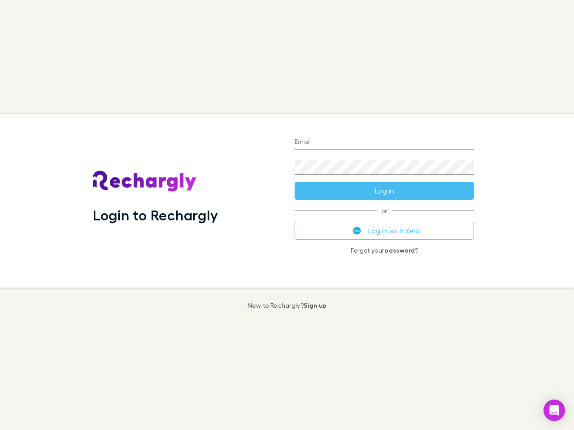
click at [287, 215] on div "Login to Rechargly" at bounding box center [187, 201] width 202 height 174
click at [384, 143] on input "Email" at bounding box center [383, 142] width 179 height 14
click at [384, 191] on button "Log in" at bounding box center [383, 191] width 179 height 18
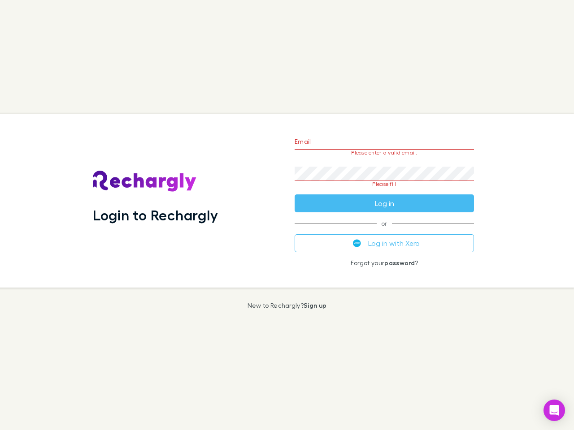
click at [384, 231] on div "Email Please enter a valid email. Password Please fill Log in or Log in with Xe…" at bounding box center [384, 201] width 194 height 174
click at [554, 410] on icon "Open Intercom Messenger" at bounding box center [553, 410] width 9 height 11
